Goal: Information Seeking & Learning: Learn about a topic

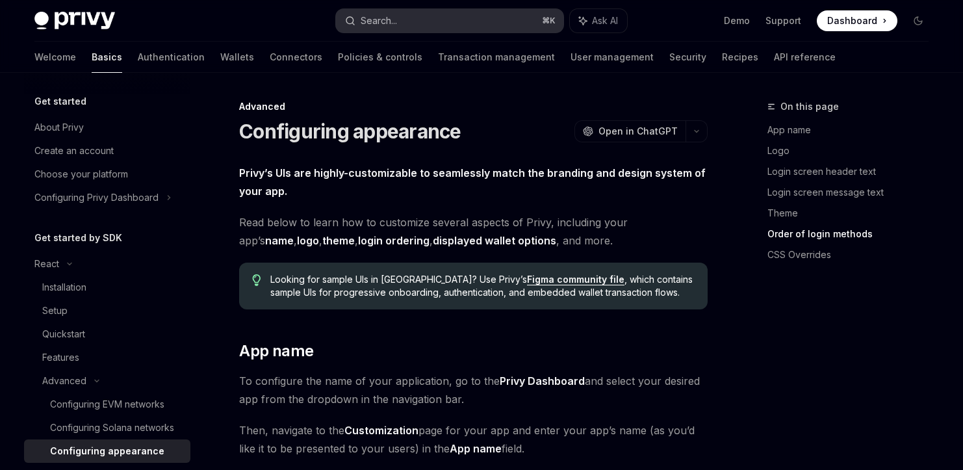
scroll to position [2997, 0]
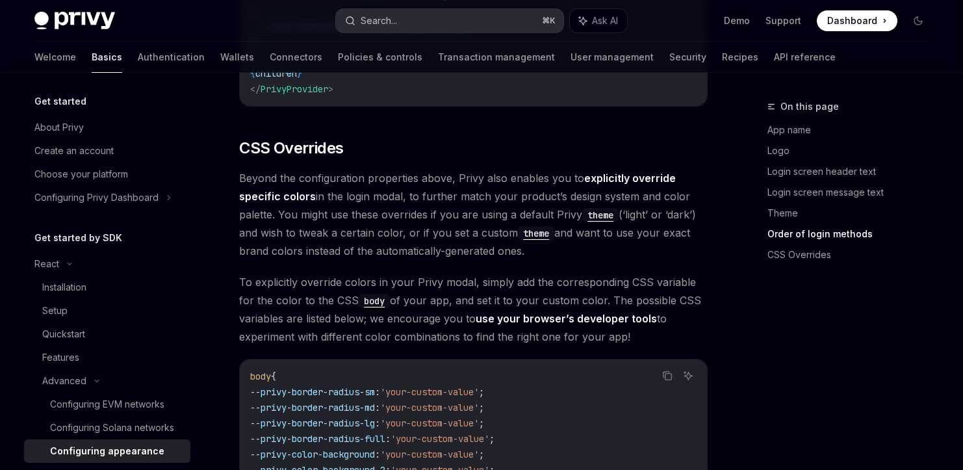
drag, startPoint x: 0, startPoint y: 0, endPoint x: 371, endPoint y: 16, distance: 371.2
click at [371, 16] on div "Search..." at bounding box center [379, 21] width 36 height 16
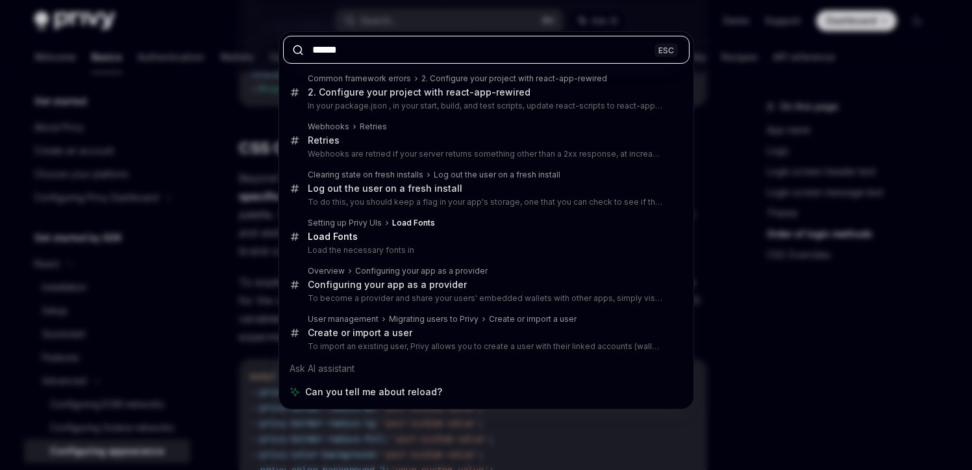
click at [375, 41] on input "******" at bounding box center [486, 50] width 407 height 28
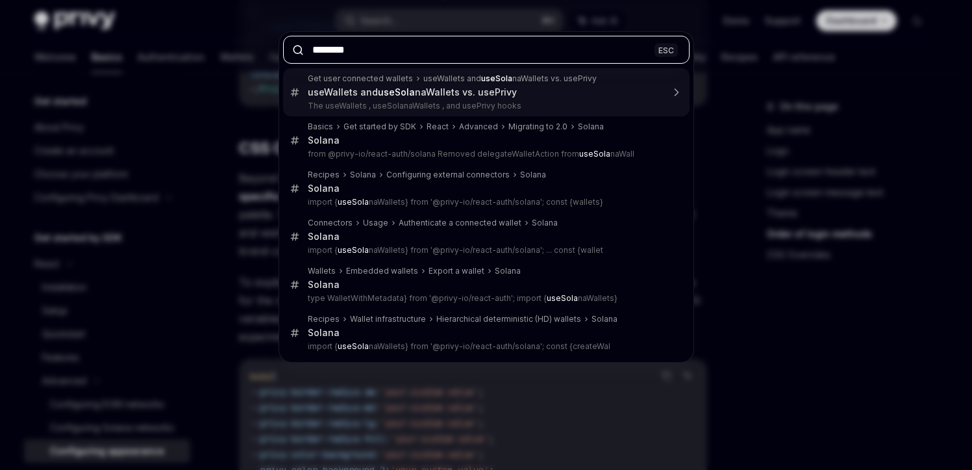
type input "*********"
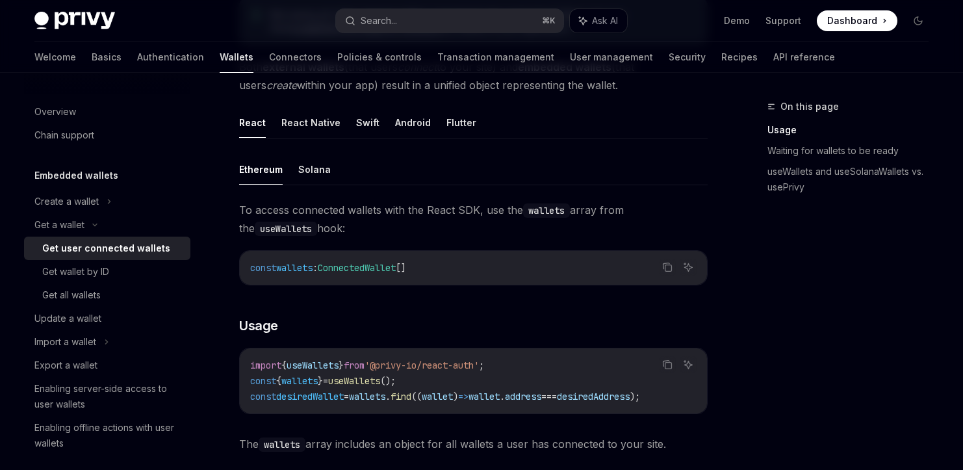
scroll to position [356, 0]
click at [307, 164] on button "Solana" at bounding box center [314, 168] width 32 height 31
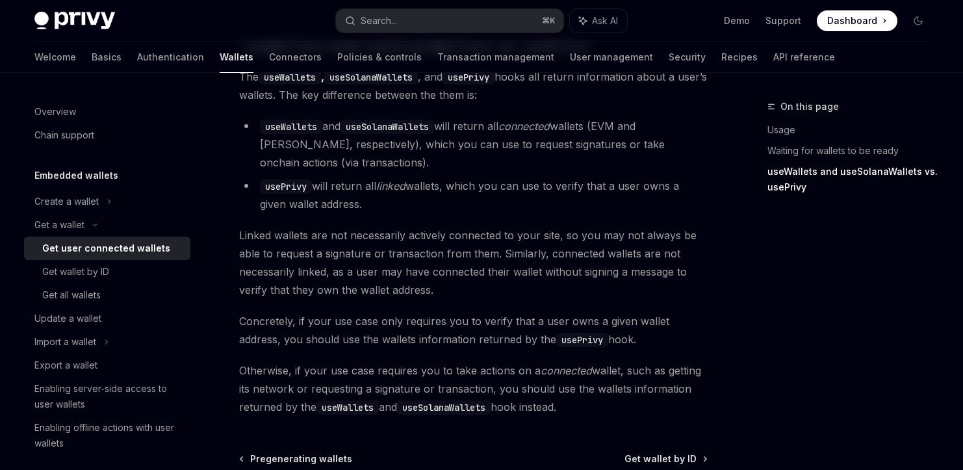
scroll to position [1180, 0]
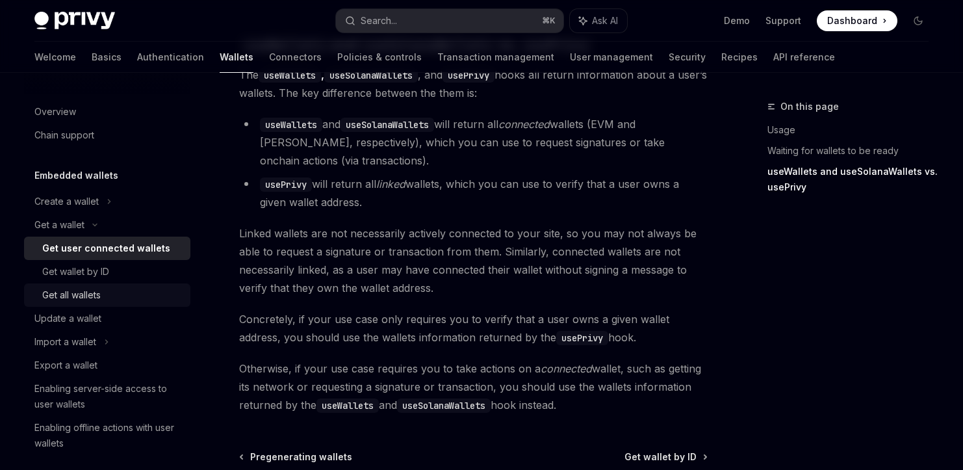
click at [95, 288] on div "Get all wallets" at bounding box center [71, 295] width 58 height 16
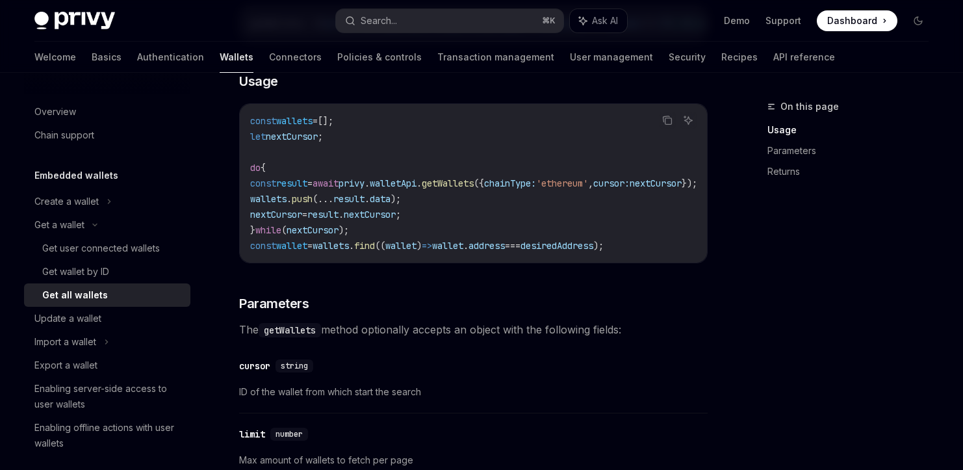
scroll to position [268, 0]
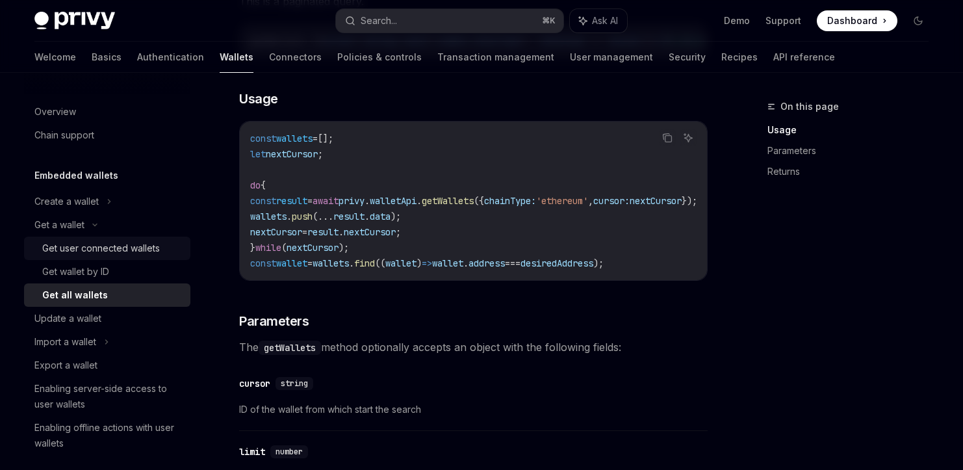
click at [94, 240] on div "Get user connected wallets" at bounding box center [101, 248] width 118 height 16
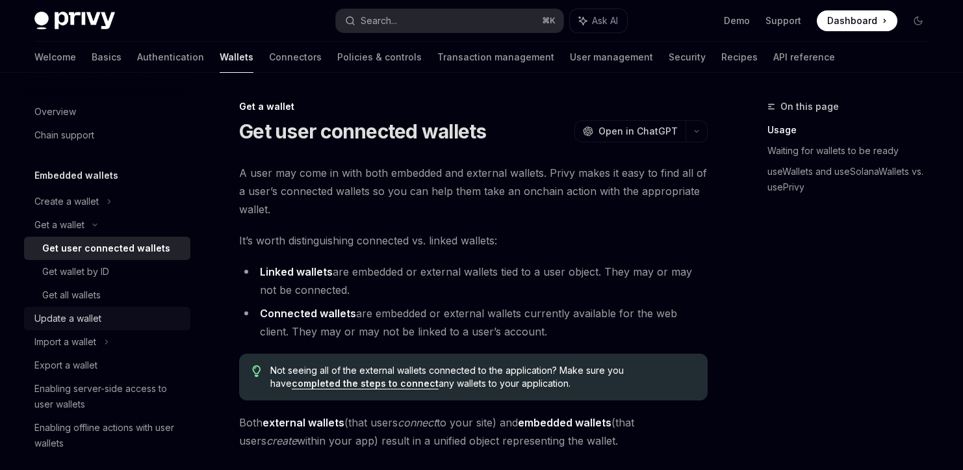
click at [75, 325] on div "Update a wallet" at bounding box center [67, 319] width 67 height 16
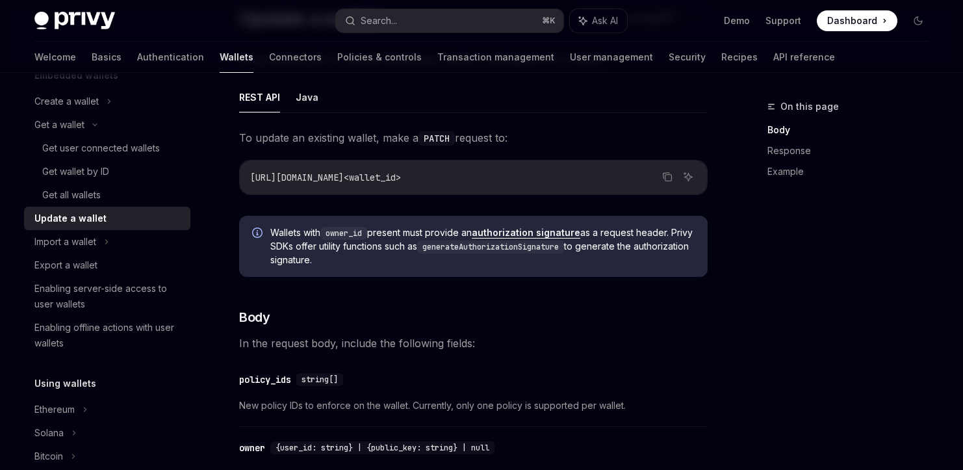
scroll to position [105, 0]
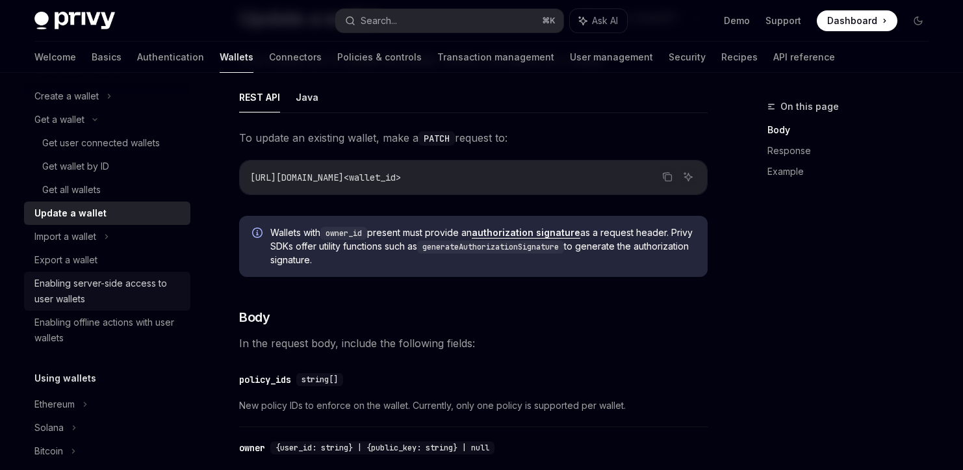
click at [123, 285] on div "Enabling server-side access to user wallets" at bounding box center [108, 290] width 148 height 31
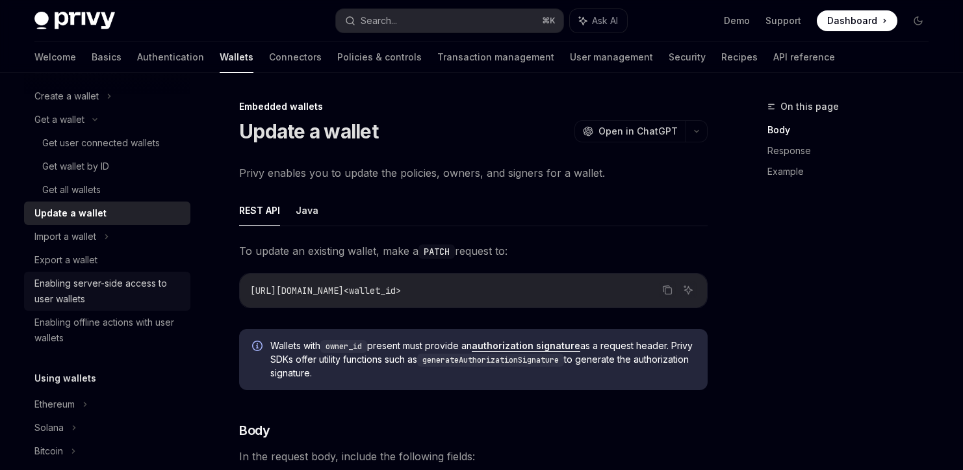
type textarea "*"
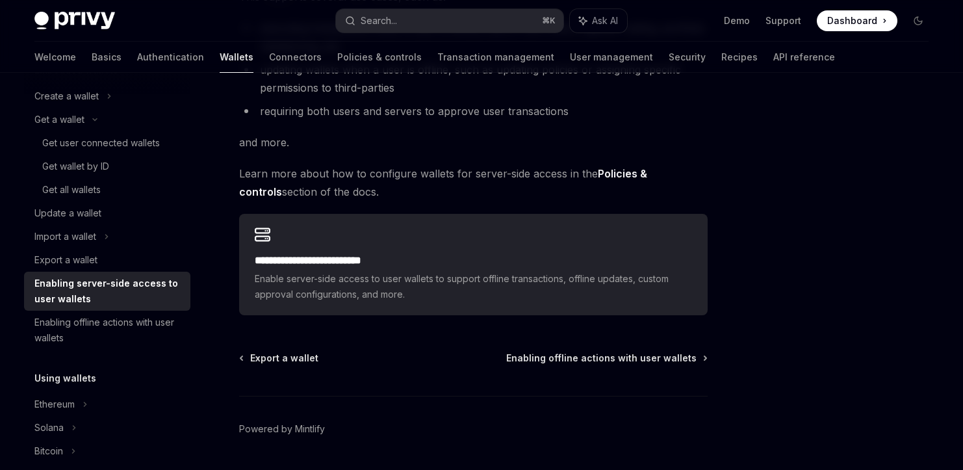
scroll to position [305, 0]
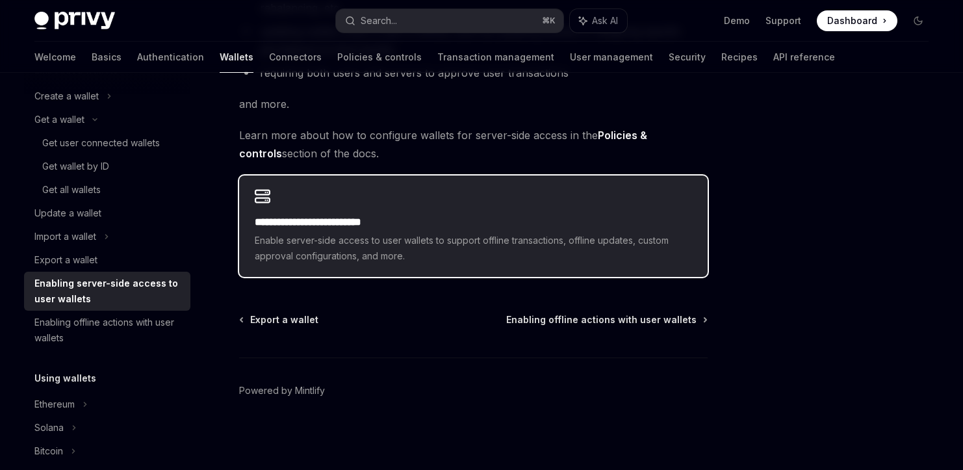
click at [312, 236] on span "Enable server-side access to user wallets to support offline transactions, offl…" at bounding box center [473, 248] width 437 height 31
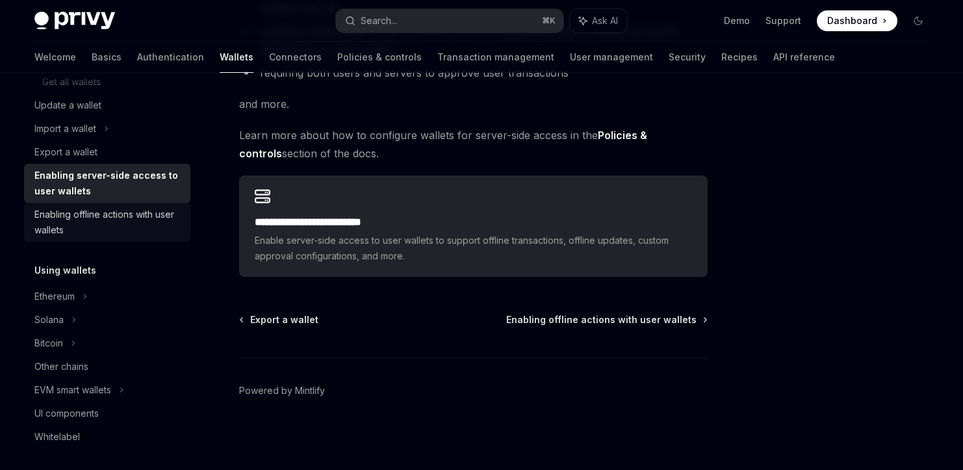
scroll to position [224, 0]
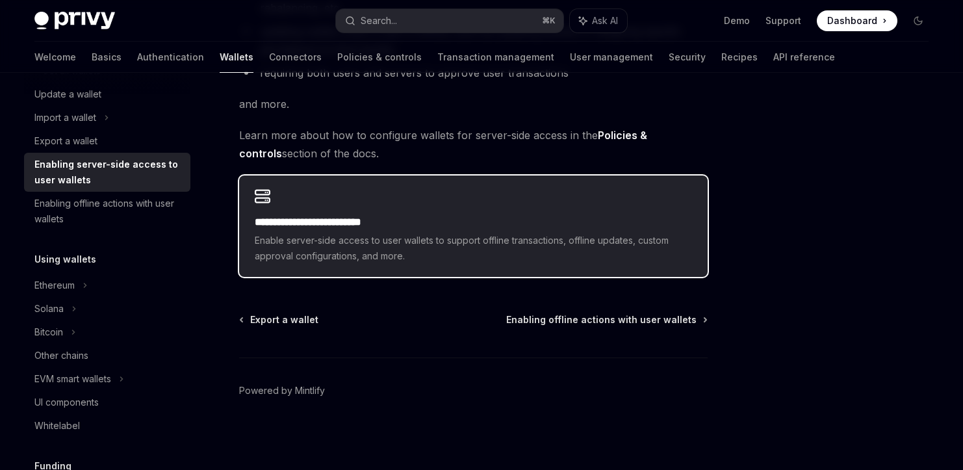
click at [325, 222] on h2 "**********" at bounding box center [473, 222] width 437 height 16
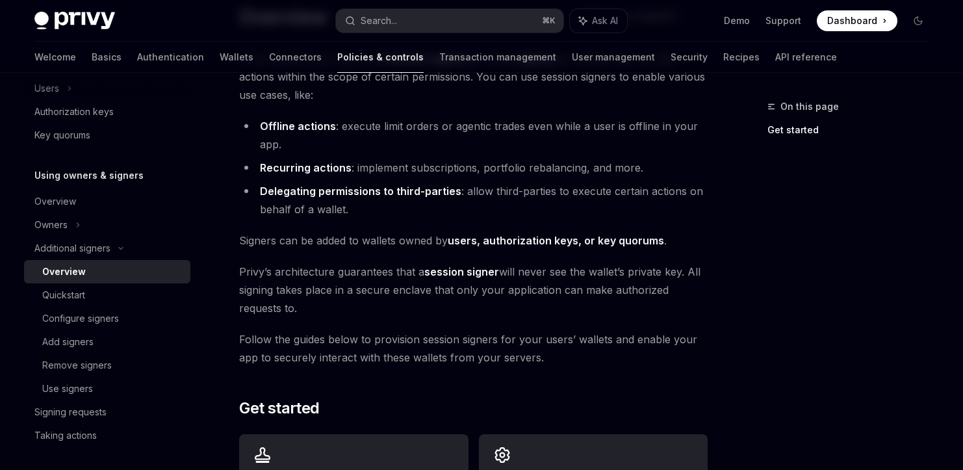
scroll to position [104, 0]
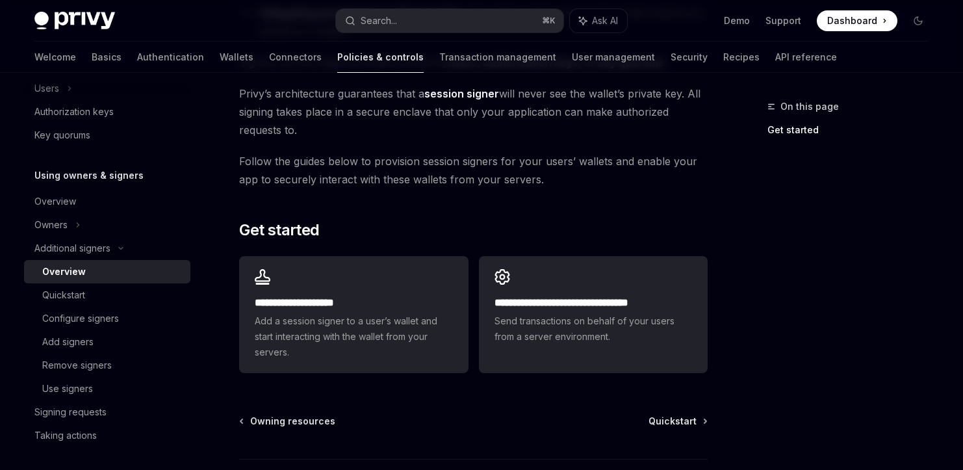
scroll to position [294, 0]
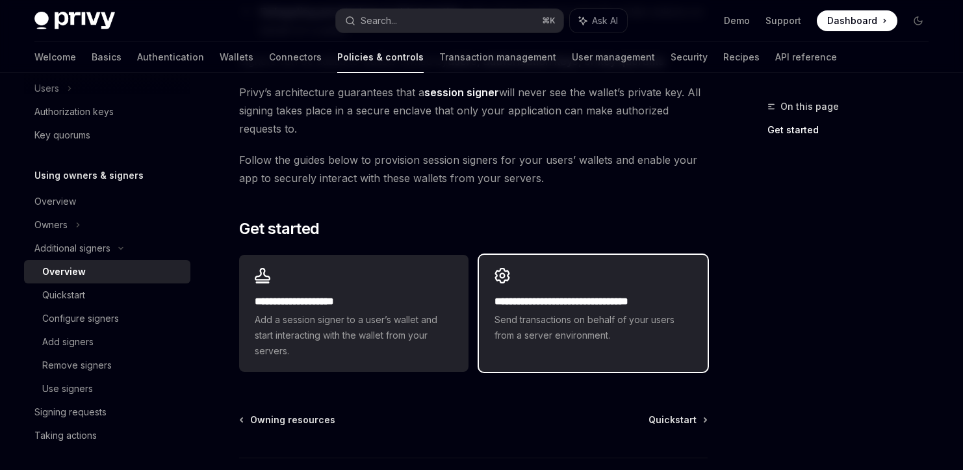
click at [534, 325] on span "Send transactions on behalf of your users from a server environment." at bounding box center [592, 327] width 197 height 31
type textarea "*"
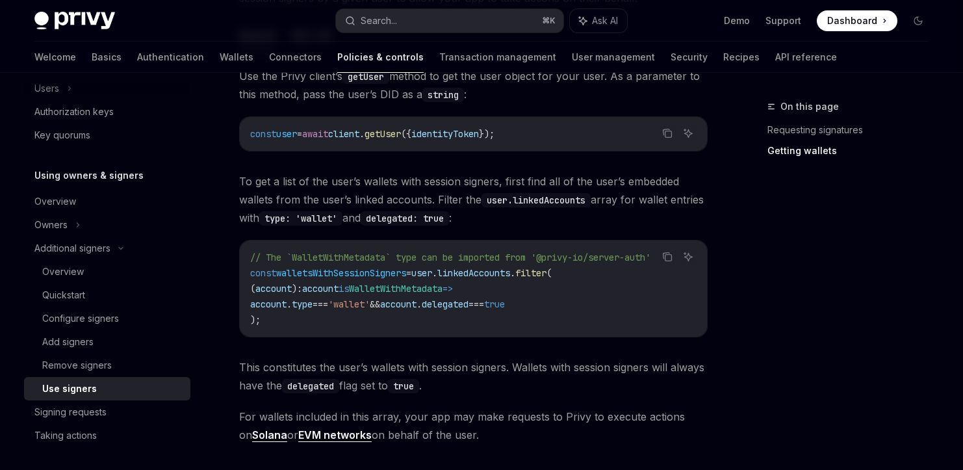
scroll to position [563, 0]
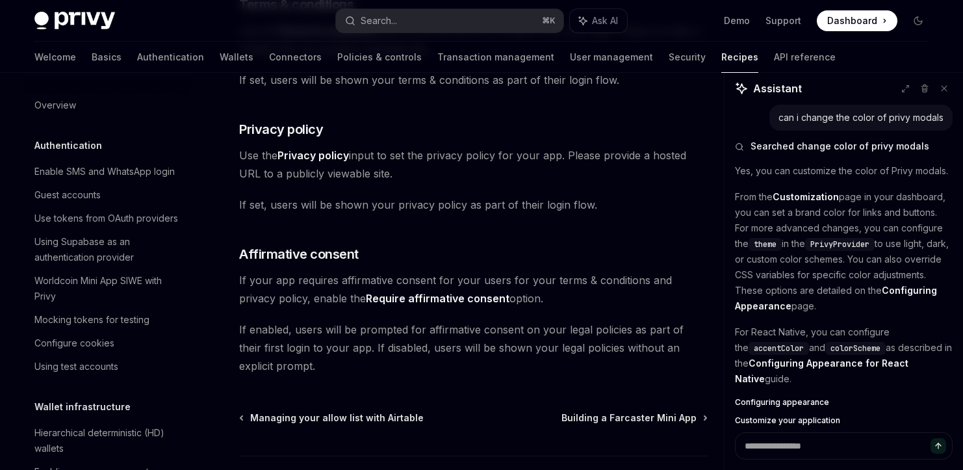
scroll to position [71, 0]
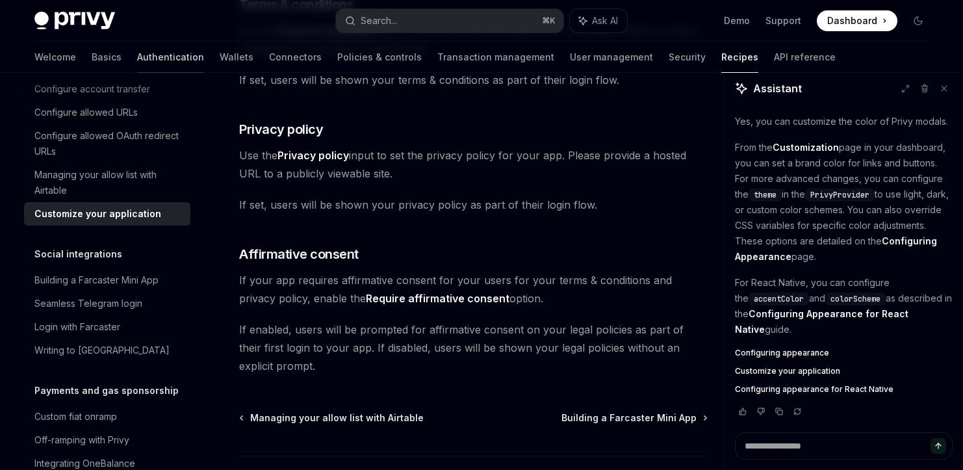
click at [137, 58] on link "Authentication" at bounding box center [170, 57] width 67 height 31
type textarea "*"
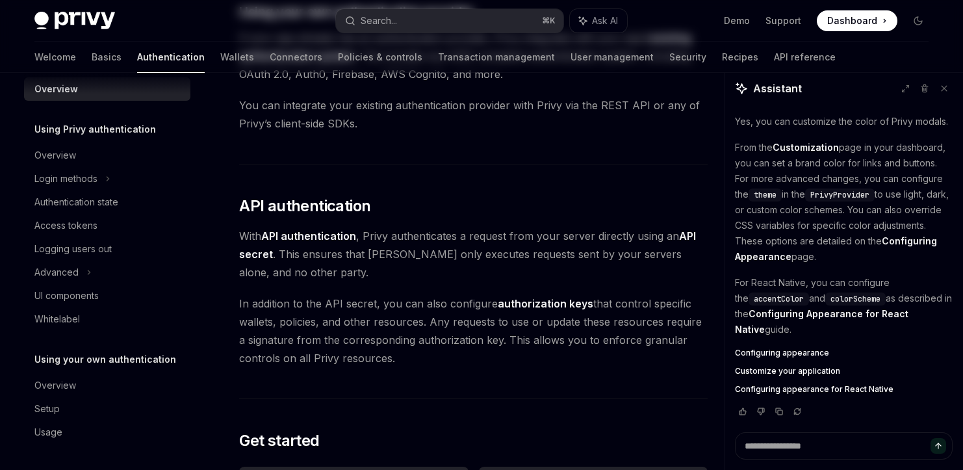
scroll to position [16, 0]
